Goal: Task Accomplishment & Management: Use online tool/utility

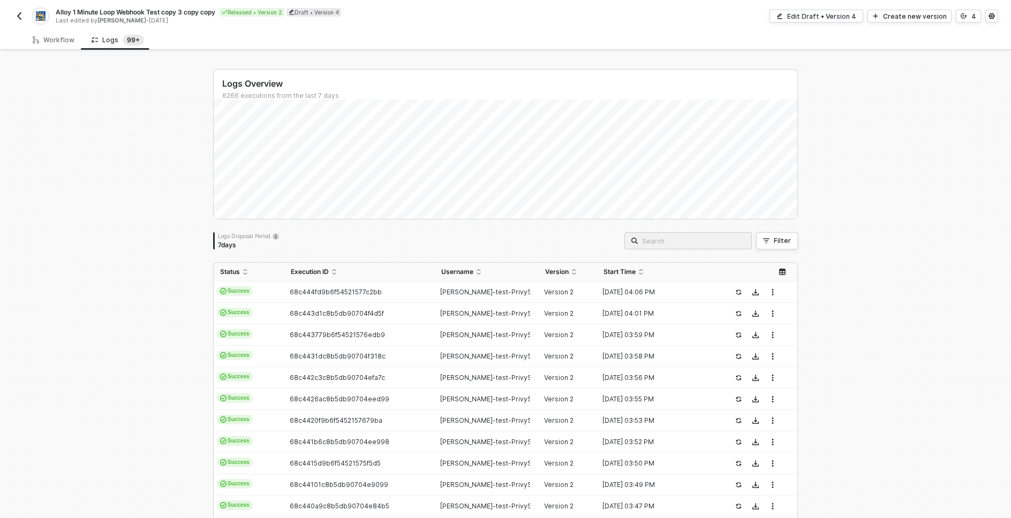
click at [19, 14] on img "button" at bounding box center [19, 16] width 9 height 9
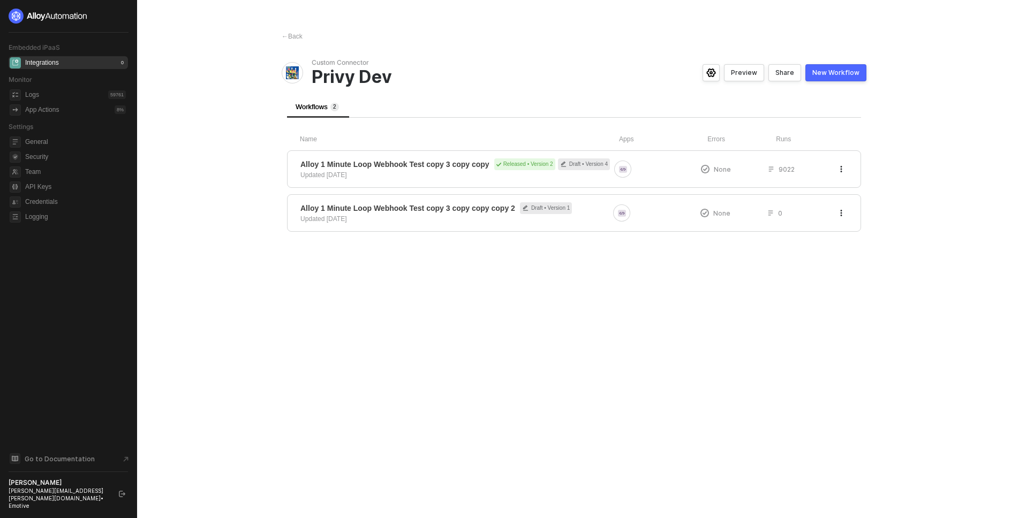
click at [258, 253] on main "← Back Custom Connector Privy Dev Preview Share New Workflow Workflows 2 Name A…" at bounding box center [505, 259] width 1011 height 518
click at [585, 72] on span "Privy Dev" at bounding box center [465, 77] width 306 height 20
click at [421, 165] on span "Alloy 1 Minute Loop Webhook Test copy 3 copy copy" at bounding box center [394, 164] width 189 height 11
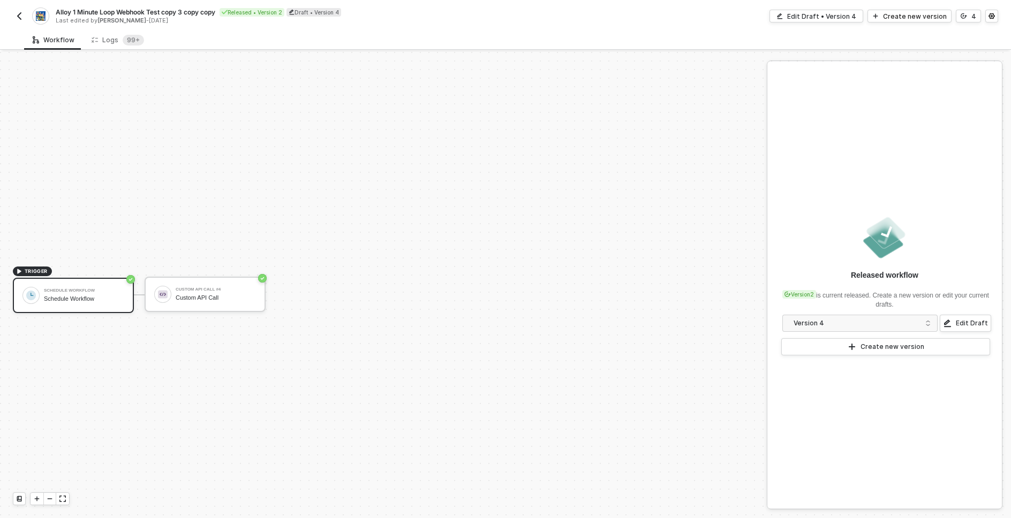
scroll to position [20, 0]
